Goal: Transaction & Acquisition: Download file/media

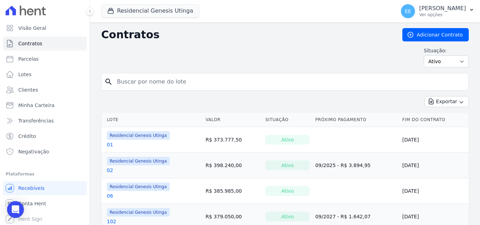
click at [445, 69] on div "Contratos Adicionar Contrato Situação: Ativo Todos Pausado Distratado Rascunho …" at bounding box center [284, 50] width 367 height 45
click at [443, 65] on select "Ativo Todos Pausado Distratado Rascunho Expirado Encerrado" at bounding box center [446, 62] width 45 height 12
select select "all"
click at [424, 56] on select "Ativo Todos Pausado Distratado Rascunho Expirado Encerrado" at bounding box center [446, 62] width 45 height 12
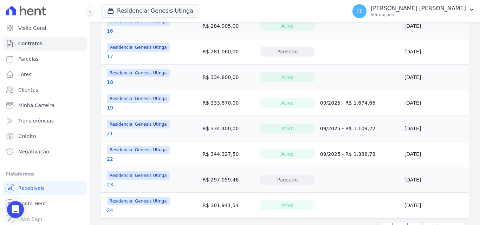
scroll to position [574, 0]
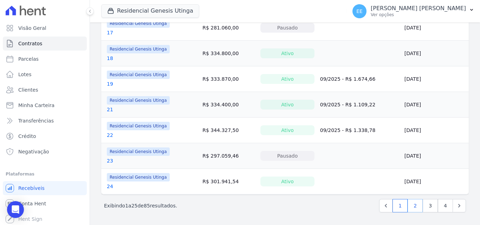
click at [408, 207] on link "2" at bounding box center [415, 205] width 15 height 13
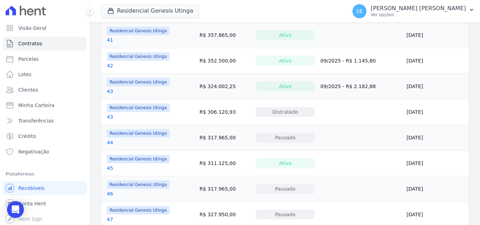
scroll to position [492, 0]
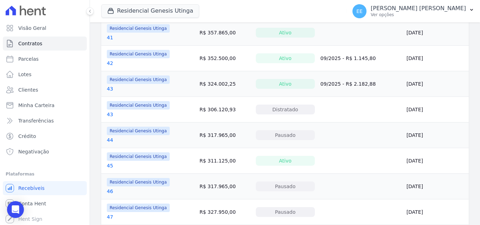
click at [109, 189] on link "46" at bounding box center [110, 191] width 6 height 7
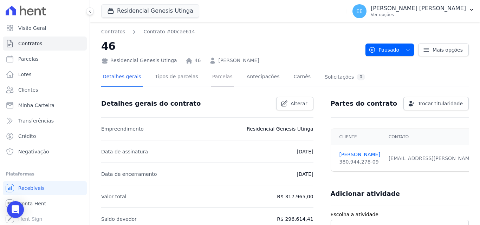
click at [211, 79] on link "Parcelas" at bounding box center [222, 77] width 23 height 19
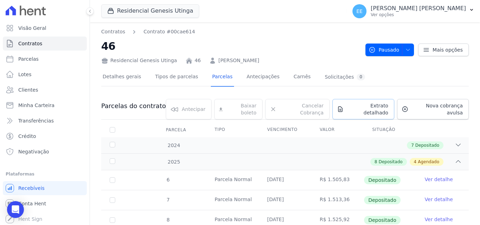
click at [369, 102] on link "Extrato detalhado" at bounding box center [363, 109] width 62 height 20
click at [455, 106] on span "Exportar PDF" at bounding box center [457, 106] width 37 height 7
